Goal: Information Seeking & Learning: Learn about a topic

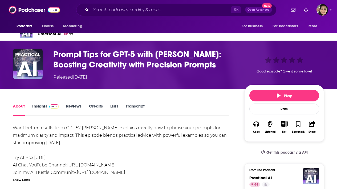
scroll to position [17, 0]
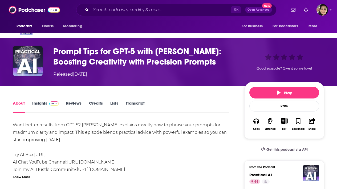
click at [34, 104] on link "Insights" at bounding box center [45, 107] width 26 height 12
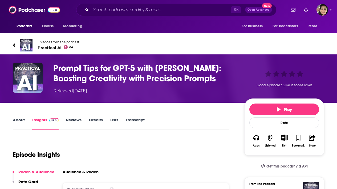
click at [42, 48] on span "Practical AI 64" at bounding box center [59, 47] width 42 height 5
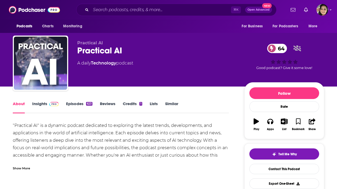
click at [73, 104] on link "Episodes 623" at bounding box center [79, 107] width 26 height 12
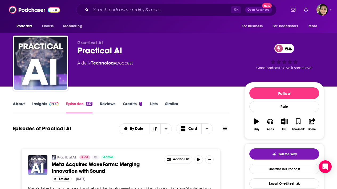
click at [38, 104] on link "Insights" at bounding box center [45, 107] width 26 height 12
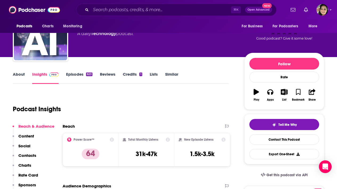
scroll to position [30, 0]
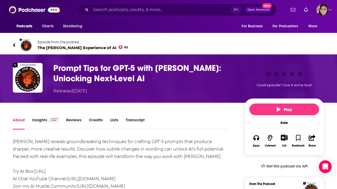
click at [16, 44] on link "Episode from the podcast The Joe Rogan Experience of AI 63" at bounding box center [168, 45] width 311 height 13
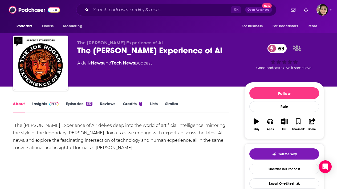
click at [73, 105] on link "Episodes 633" at bounding box center [79, 107] width 26 height 12
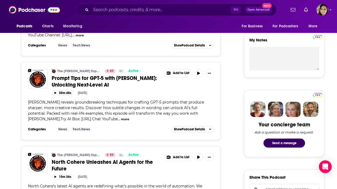
scroll to position [109, 0]
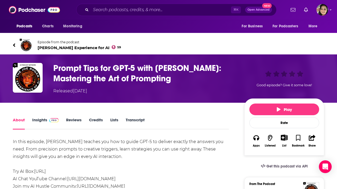
click at [16, 44] on link "Episode from the podcast Joe Rogan Experience for AI 59" at bounding box center [168, 45] width 311 height 13
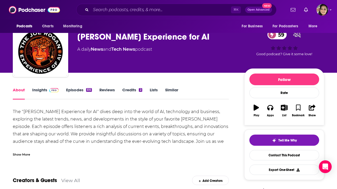
scroll to position [26, 0]
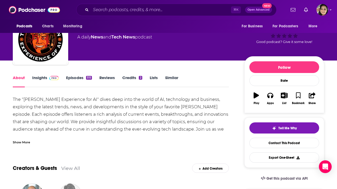
click at [76, 78] on link "Episodes 515" at bounding box center [79, 81] width 26 height 12
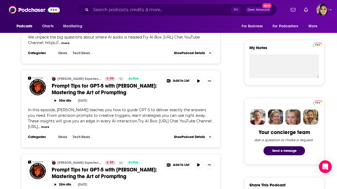
scroll to position [150, 0]
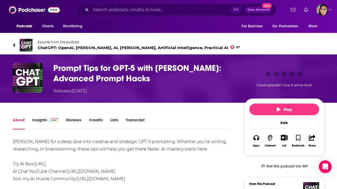
click at [14, 45] on icon at bounding box center [14, 45] width 3 height 5
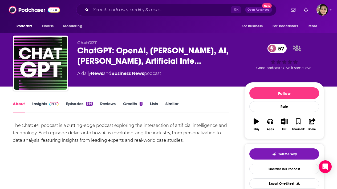
click at [43, 104] on link "Insights" at bounding box center [45, 107] width 26 height 12
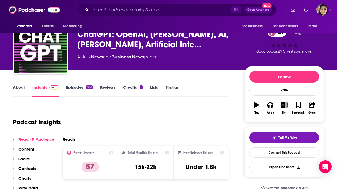
scroll to position [70, 0]
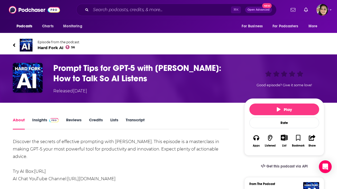
click at [14, 45] on icon at bounding box center [14, 45] width 3 height 5
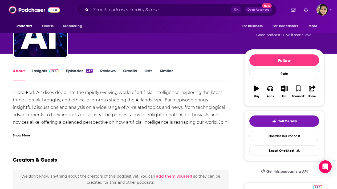
scroll to position [33, 0]
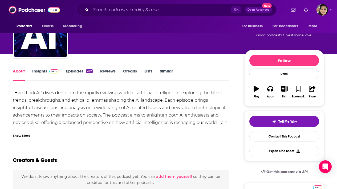
click at [42, 69] on link "Insights" at bounding box center [45, 75] width 26 height 12
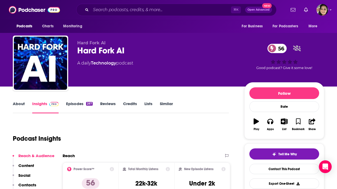
click at [21, 104] on link "About" at bounding box center [19, 107] width 12 height 12
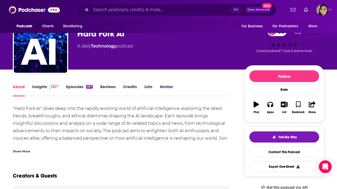
scroll to position [18, 0]
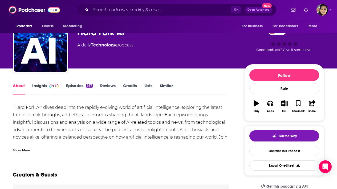
click at [43, 87] on link "Insights" at bounding box center [45, 89] width 26 height 12
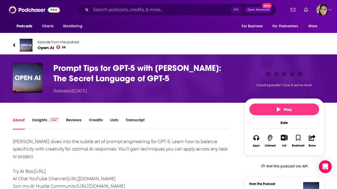
click at [15, 44] on icon at bounding box center [14, 45] width 3 height 5
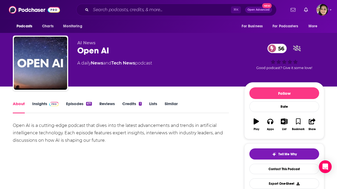
click at [42, 105] on link "Insights" at bounding box center [45, 107] width 26 height 12
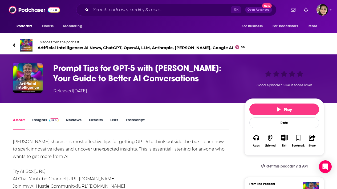
click at [16, 45] on link "Episode from the podcast Artificial Intelligence: AI News, ChatGPT, OpenAI, LLM…" at bounding box center [168, 45] width 311 height 13
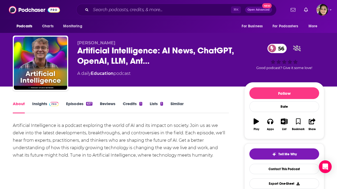
click at [42, 104] on link "Insights" at bounding box center [45, 107] width 26 height 12
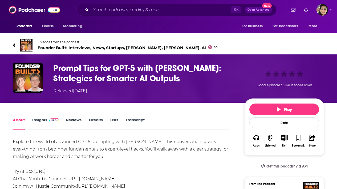
click at [14, 45] on icon at bounding box center [14, 44] width 2 height 3
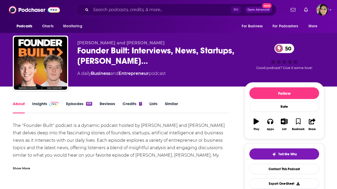
click at [76, 103] on link "Episodes 618" at bounding box center [79, 107] width 26 height 12
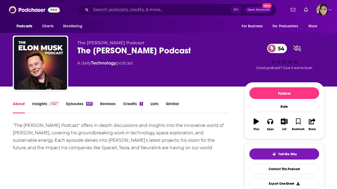
click at [38, 103] on link "Insights" at bounding box center [45, 107] width 26 height 12
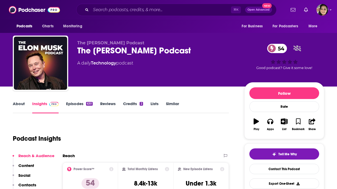
click at [21, 105] on link "About" at bounding box center [19, 107] width 12 height 12
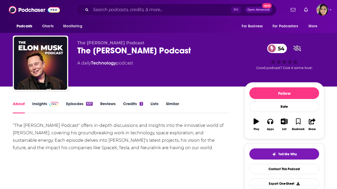
click at [77, 104] on link "Episodes 630" at bounding box center [79, 107] width 27 height 12
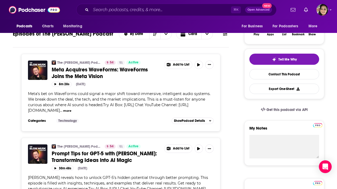
scroll to position [105, 0]
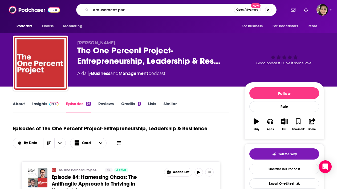
type input "amusement park"
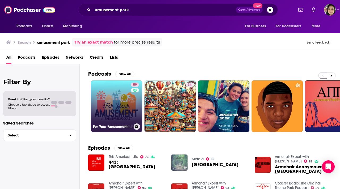
click at [111, 103] on link "59 For Your Amusement: A Theme Park Podcast" at bounding box center [117, 107] width 52 height 52
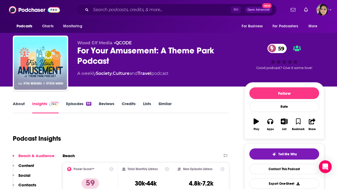
click at [19, 103] on link "About" at bounding box center [19, 107] width 12 height 12
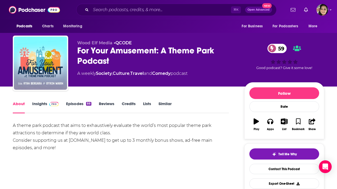
click at [74, 104] on link "Episodes 88" at bounding box center [78, 107] width 25 height 12
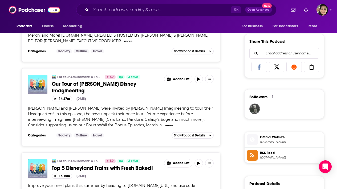
scroll to position [338, 0]
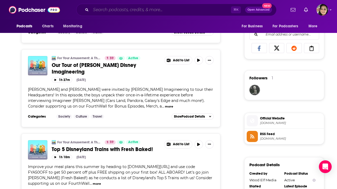
click at [130, 13] on input "Search podcasts, credits, & more..." at bounding box center [161, 10] width 140 height 9
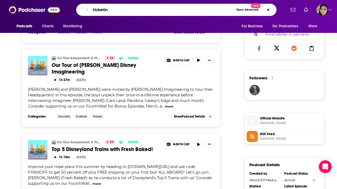
type input "ticketing"
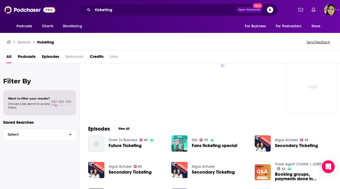
scroll to position [0, 236]
click at [315, 86] on link "+ 55" at bounding box center [313, 87] width 52 height 52
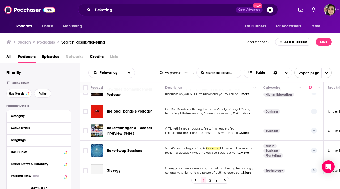
scroll to position [426, 0]
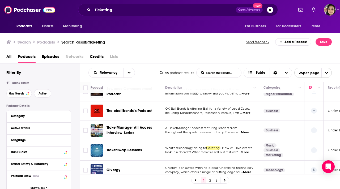
click at [211, 180] on link "2" at bounding box center [210, 180] width 5 height 6
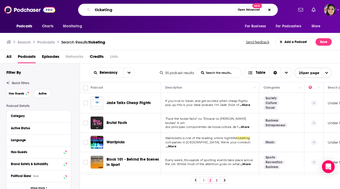
click at [122, 10] on input "ticketing" at bounding box center [164, 10] width 143 height 9
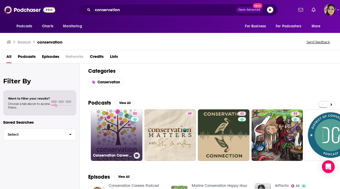
scroll to position [3, 0]
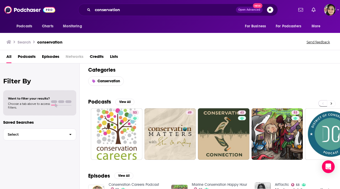
click at [334, 103] on button at bounding box center [331, 104] width 9 height 7
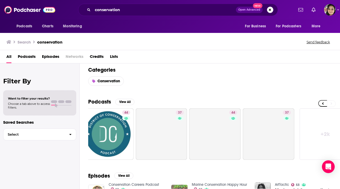
scroll to position [0, 236]
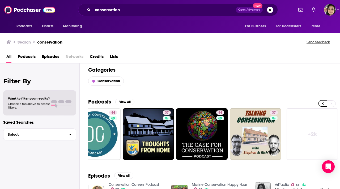
click at [313, 134] on link "+ 2k" at bounding box center [313, 135] width 52 height 52
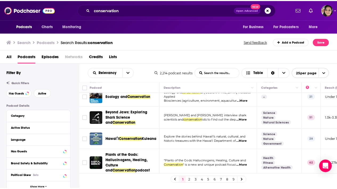
scroll to position [314, 0]
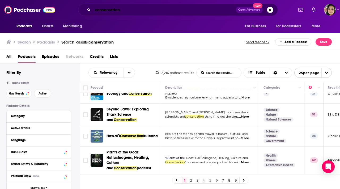
click at [122, 9] on input "conservation" at bounding box center [164, 10] width 143 height 9
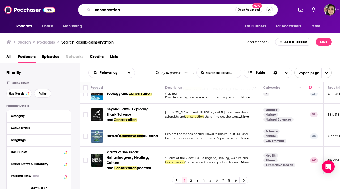
click at [122, 9] on input "conservation" at bounding box center [164, 10] width 143 height 9
paste input "Sustainable Connections"
type input "Sustainable Connections"
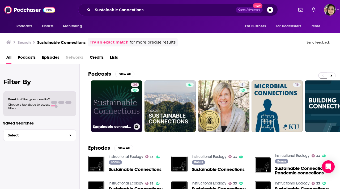
click at [108, 105] on link "34 Sustainable connections" at bounding box center [117, 107] width 52 height 52
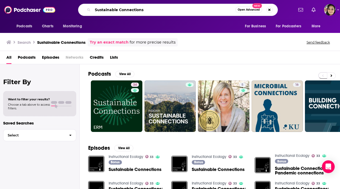
click at [123, 8] on input "Sustainable Connections" at bounding box center [164, 10] width 143 height 9
click at [122, 8] on input "Sustainable Connections" at bounding box center [164, 10] width 143 height 9
click at [123, 9] on input "Sustainable Connections" at bounding box center [164, 10] width 143 height 9
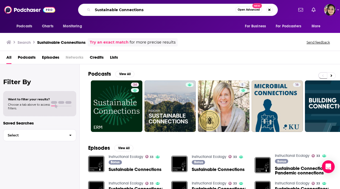
click at [123, 9] on input "Sustainable Connections" at bounding box center [164, 10] width 143 height 9
paste input "The B Better Podcast"
type input "The B Better Podcast"
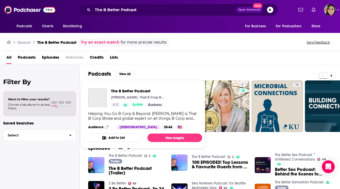
click at [134, 156] on link "The B Better Podcast" at bounding box center [126, 156] width 34 height 5
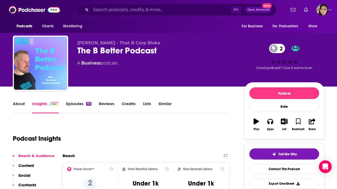
click at [19, 105] on link "About" at bounding box center [19, 107] width 12 height 12
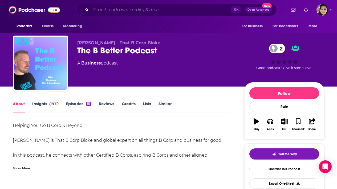
click at [127, 7] on input "Search podcasts, credits, & more..." at bounding box center [161, 10] width 140 height 9
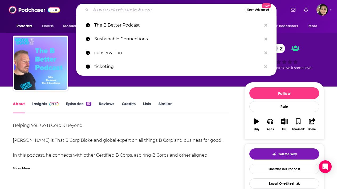
paste input "Come Rain or Shine"
type input "Come Rain or Shine"
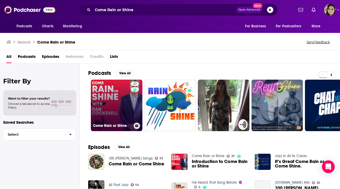
click at [106, 105] on link "27 Come Rain or Shine" at bounding box center [117, 106] width 52 height 52
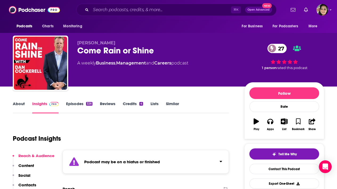
click at [72, 105] on link "Episodes 326" at bounding box center [79, 107] width 26 height 12
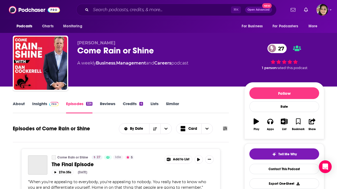
scroll to position [28, 0]
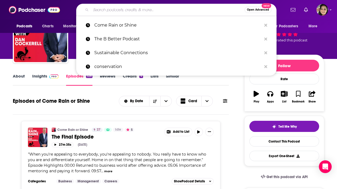
click at [126, 10] on input "Search podcasts, credits, & more..." at bounding box center [167, 10] width 153 height 9
paste input "More Than Work"
type input "More Than Work"
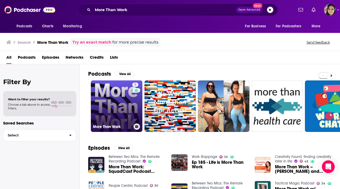
click at [115, 101] on link "5 More Than Work" at bounding box center [117, 107] width 52 height 52
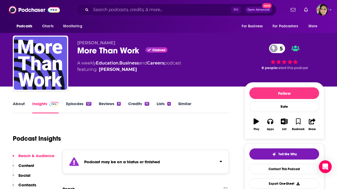
click at [75, 101] on link "Episodes 121" at bounding box center [78, 107] width 25 height 12
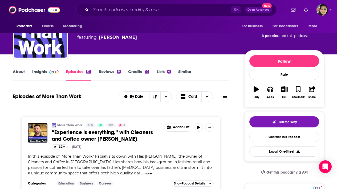
scroll to position [32, 0]
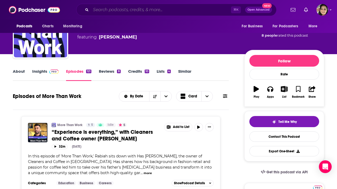
click at [125, 11] on input "Search podcasts, credits, & more..." at bounding box center [161, 10] width 140 height 9
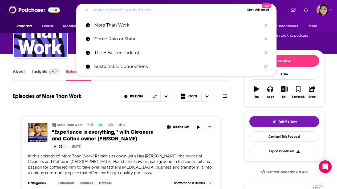
paste input "Finding Brave"
type input "Finding Brave"
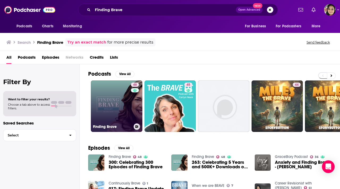
click at [102, 100] on link "48 Finding Brave" at bounding box center [117, 107] width 52 height 52
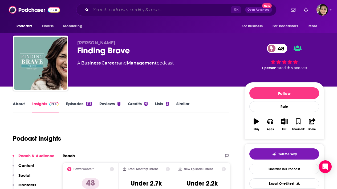
click at [129, 9] on input "Search podcasts, credits, & more..." at bounding box center [161, 10] width 140 height 9
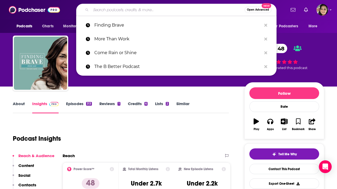
paste input "Growth Think Tank"
type input "Growth Think Tank"
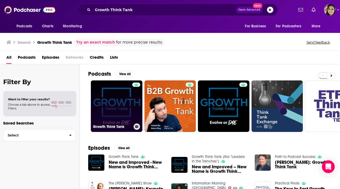
click at [128, 102] on link "Growth Think Tank" at bounding box center [117, 107] width 52 height 52
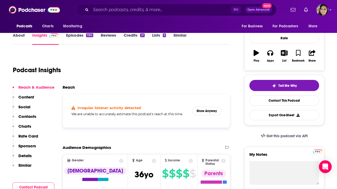
scroll to position [39, 0]
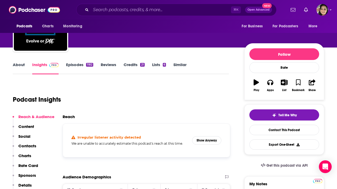
click at [74, 64] on link "Episodes 1182" at bounding box center [79, 68] width 27 height 12
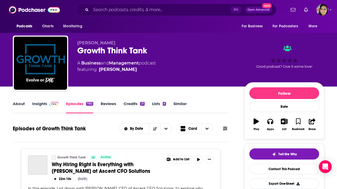
scroll to position [59, 0]
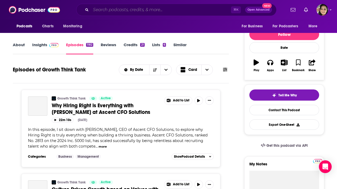
click at [123, 10] on input "Search podcasts, credits, & more..." at bounding box center [161, 10] width 140 height 9
paste input "The Unstoppable CEO"
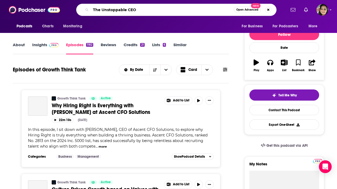
type input "The Unstoppable CEO"
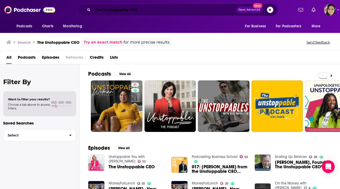
click at [126, 9] on input "The Unstoppable CEO" at bounding box center [164, 10] width 143 height 9
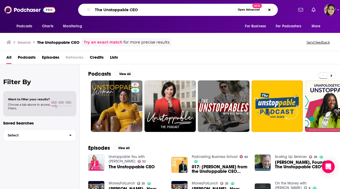
click at [126, 9] on input "The Unstoppable CEO" at bounding box center [164, 10] width 143 height 9
paste input "Moving Forward Leadership"
type input "Moving Forward Leadership"
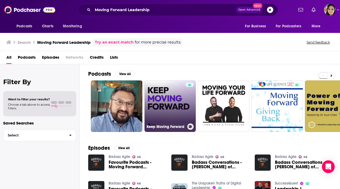
click at [171, 102] on link "Keep Moving Forward" at bounding box center [171, 107] width 52 height 52
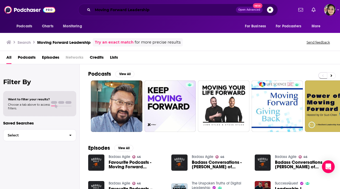
click at [128, 9] on input "Moving Forward Leadership" at bounding box center [164, 10] width 143 height 9
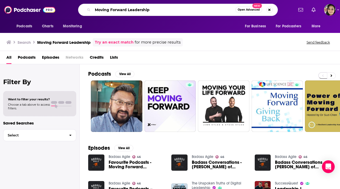
click at [128, 9] on input "Moving Forward Leadership" at bounding box center [164, 10] width 143 height 9
paste input "Outside In"
type input "Outside In"
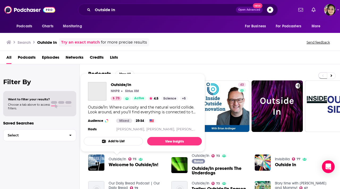
click at [123, 159] on link "Outside/In" at bounding box center [118, 159] width 18 height 5
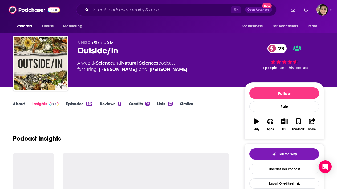
click at [18, 104] on link "About" at bounding box center [19, 107] width 12 height 12
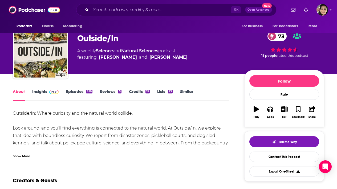
scroll to position [12, 0]
click at [74, 92] on link "Episodes 359" at bounding box center [79, 95] width 26 height 12
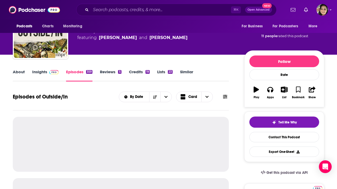
scroll to position [41, 0]
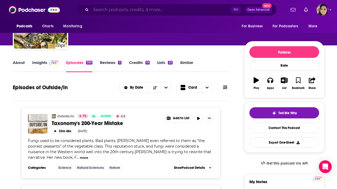
click at [123, 11] on input "Search podcasts, credits, & more..." at bounding box center [161, 10] width 140 height 9
paste input "Leadership and Loyalty"
type input "Leadership and Loyalty"
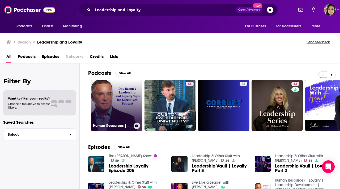
click at [111, 101] on link "Human Resources | Loyalty | Leadership Development | Authentic Speakers Academy" at bounding box center [117, 106] width 52 height 52
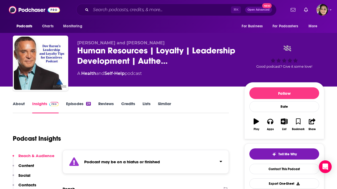
click at [76, 105] on link "Episodes 29" at bounding box center [78, 107] width 25 height 12
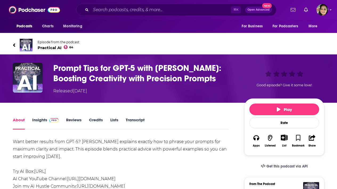
click at [14, 45] on icon at bounding box center [14, 44] width 2 height 3
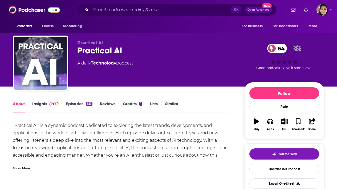
click at [77, 104] on link "Episodes 623" at bounding box center [79, 107] width 26 height 12
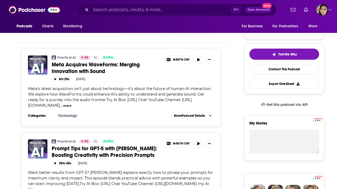
scroll to position [131, 0]
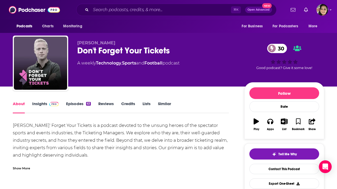
click at [77, 104] on link "Episodes 63" at bounding box center [78, 107] width 25 height 12
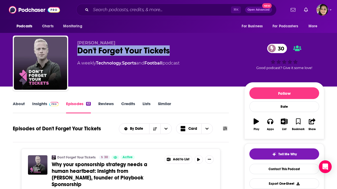
drag, startPoint x: 175, startPoint y: 52, endPoint x: 78, endPoint y: 53, distance: 97.1
click at [78, 53] on div "Don't Forget Your Tickets 30" at bounding box center [156, 50] width 158 height 10
copy h2 "Don't Forget Your Tickets"
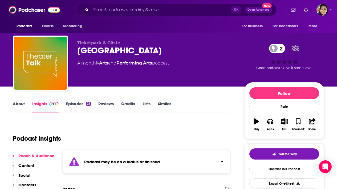
click at [82, 106] on link "Episodes 25" at bounding box center [78, 107] width 25 height 12
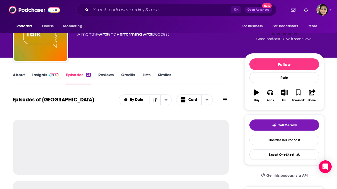
scroll to position [40, 0]
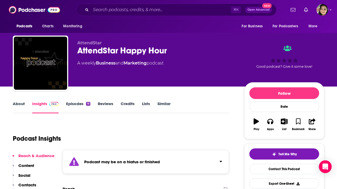
click at [77, 103] on link "Episodes 16" at bounding box center [78, 107] width 24 height 12
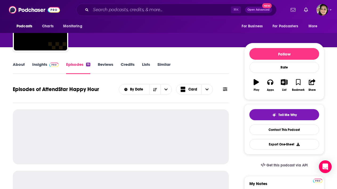
scroll to position [42, 0]
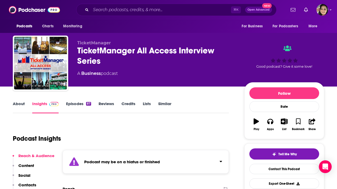
click at [75, 103] on link "Episodes 87" at bounding box center [78, 107] width 25 height 12
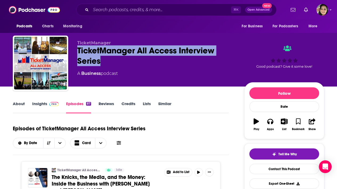
drag, startPoint x: 93, startPoint y: 63, endPoint x: 74, endPoint y: 50, distance: 22.8
click at [74, 50] on div "TicketManager TicketManager All Access Interview Series A Business podcast Good…" at bounding box center [168, 64] width 311 height 57
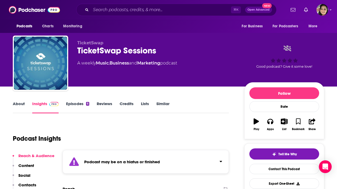
click at [74, 105] on link "Episodes 6" at bounding box center [77, 107] width 23 height 12
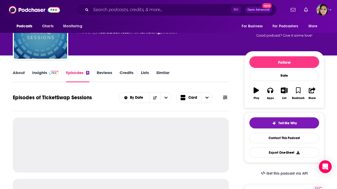
scroll to position [56, 0]
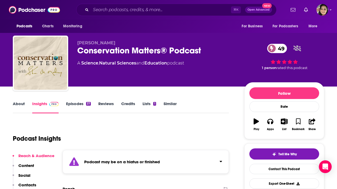
click at [77, 103] on link "Episodes 37" at bounding box center [78, 107] width 25 height 12
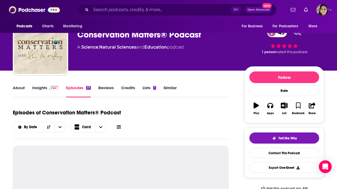
scroll to position [57, 0]
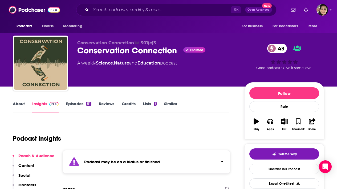
click at [74, 104] on link "Episodes 151" at bounding box center [78, 107] width 25 height 12
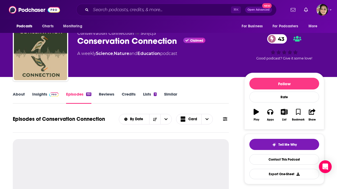
scroll to position [67, 0]
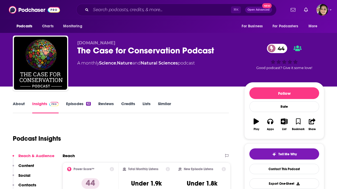
click at [76, 103] on link "Episodes 62" at bounding box center [78, 107] width 25 height 12
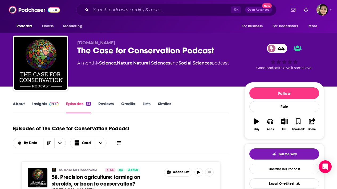
click at [20, 103] on link "About" at bounding box center [19, 107] width 12 height 12
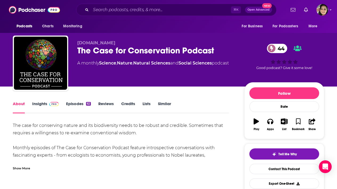
click at [23, 168] on div "Show More" at bounding box center [21, 168] width 17 height 5
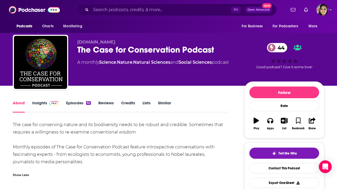
scroll to position [1, 0]
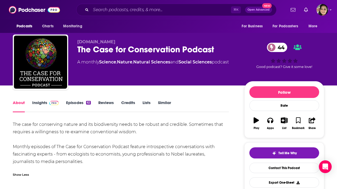
click at [77, 102] on link "Episodes 62" at bounding box center [78, 106] width 25 height 12
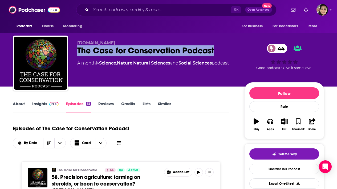
drag, startPoint x: 223, startPoint y: 51, endPoint x: 74, endPoint y: 54, distance: 149.5
click at [74, 54] on div "www.case4conservation.com The Case for Conservation Podcast 44 A monthly Scienc…" at bounding box center [168, 64] width 311 height 57
copy h2 "The Case for Conservation Podcast"
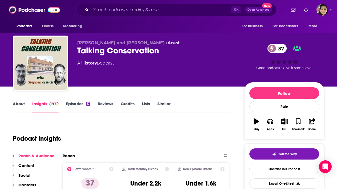
click at [70, 103] on link "Episodes 17" at bounding box center [78, 107] width 24 height 12
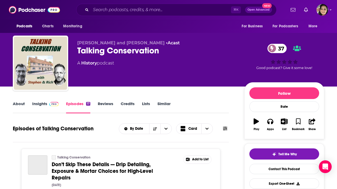
scroll to position [15, 0]
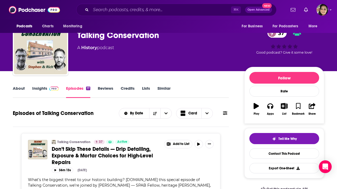
click at [17, 90] on link "About" at bounding box center [19, 92] width 12 height 12
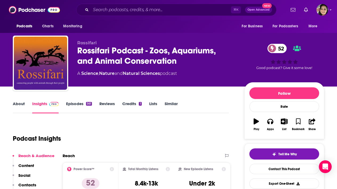
click at [16, 103] on link "About" at bounding box center [19, 107] width 12 height 12
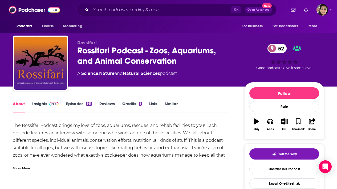
click at [79, 104] on link "Episodes 561" at bounding box center [79, 107] width 26 height 12
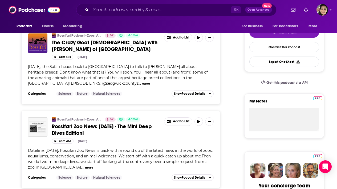
scroll to position [131, 0]
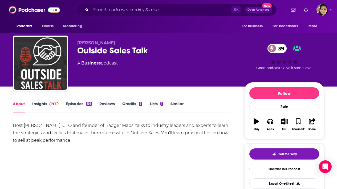
click at [74, 103] on link "Episodes 195" at bounding box center [79, 107] width 26 height 12
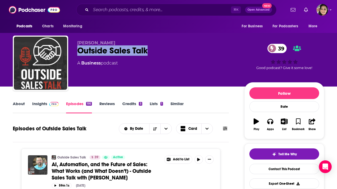
drag, startPoint x: 155, startPoint y: 48, endPoint x: 76, endPoint y: 55, distance: 78.4
click at [76, 55] on div "Steve Benson Outside Sales Talk 39 A Business podcast 39 Good podcast? Give it …" at bounding box center [168, 64] width 311 height 57
copy h2 "Outside Sales Talk"
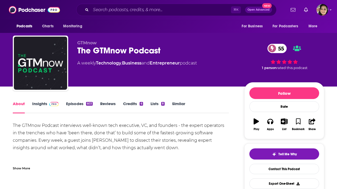
click at [74, 104] on link "Episodes 603" at bounding box center [79, 107] width 27 height 12
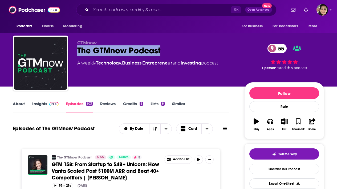
drag, startPoint x: 132, startPoint y: 51, endPoint x: 73, endPoint y: 52, distance: 59.1
click at [73, 52] on div "GTMnow The GTMnow Podcast 55 A weekly Technology , Business , Entrepreneur and …" at bounding box center [168, 64] width 311 height 57
copy h2 "The GTMnow Podcast"
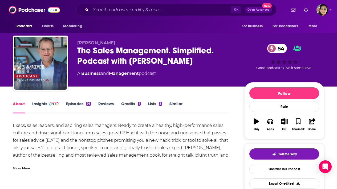
click at [19, 168] on div "Show More" at bounding box center [21, 168] width 17 height 5
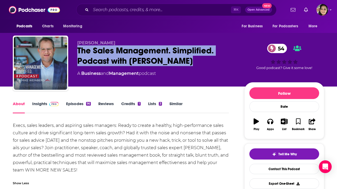
drag, startPoint x: 76, startPoint y: 49, endPoint x: 203, endPoint y: 59, distance: 127.5
click at [203, 59] on div "[PERSON_NAME] The Sales Management. Simplified. Podcast with [PERSON_NAME] 54 A…" at bounding box center [168, 64] width 311 height 57
copy h1 "The Sales Management. Simplified. Podcast with [PERSON_NAME]"
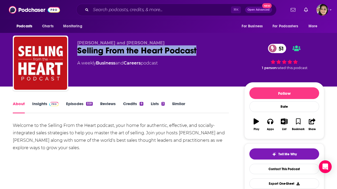
drag, startPoint x: 177, startPoint y: 52, endPoint x: 73, endPoint y: 53, distance: 104.6
click at [73, 53] on div "Larry Levine and Darrell Amy Selling From the Heart Podcast 51 A weekly Busines…" at bounding box center [168, 64] width 311 height 57
copy h1 "Selling From the Heart Podcast"
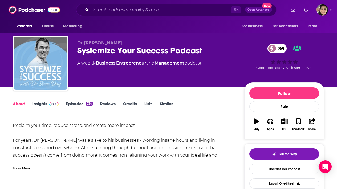
click at [38, 102] on link "Insights" at bounding box center [45, 107] width 26 height 12
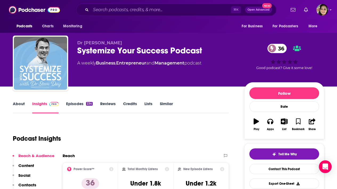
click at [24, 104] on link "About" at bounding box center [19, 107] width 12 height 12
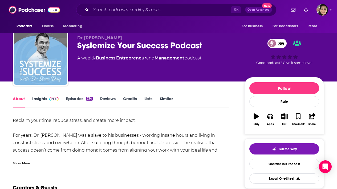
scroll to position [7, 0]
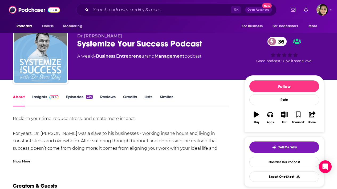
click at [17, 160] on div "Show More" at bounding box center [21, 161] width 17 height 5
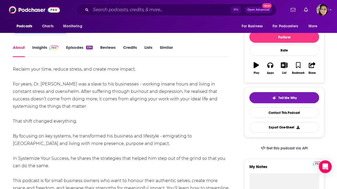
scroll to position [57, 0]
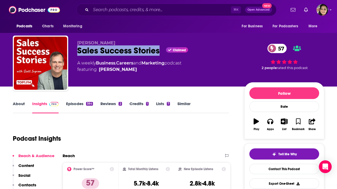
drag, startPoint x: 159, startPoint y: 51, endPoint x: 72, endPoint y: 53, distance: 87.3
click at [72, 53] on div "[PERSON_NAME] Sales Success Stories Claimed 57 A weekly Business , Careers and …" at bounding box center [168, 64] width 311 height 57
copy h2 "Sales Success Stories"
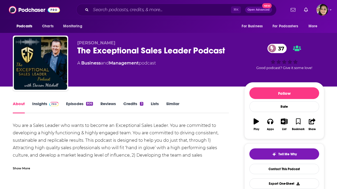
click at [40, 105] on link "Insights" at bounding box center [45, 107] width 26 height 12
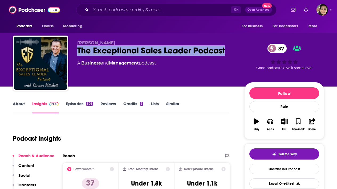
drag, startPoint x: 225, startPoint y: 49, endPoint x: 74, endPoint y: 54, distance: 150.6
click at [74, 54] on div "[PERSON_NAME] The Exceptional Sales Leader Podcast 37 A Business and Management…" at bounding box center [168, 64] width 311 height 57
copy h2 "The Exceptional Sales Leader Podcast"
